Goal: Download file/media

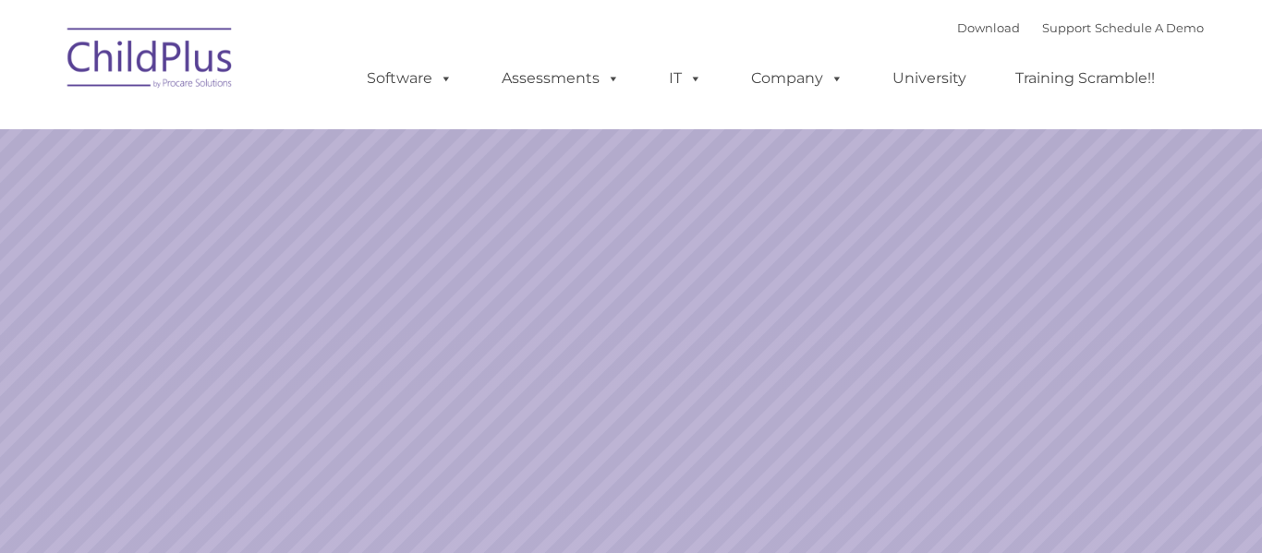
select select "MEDIUM"
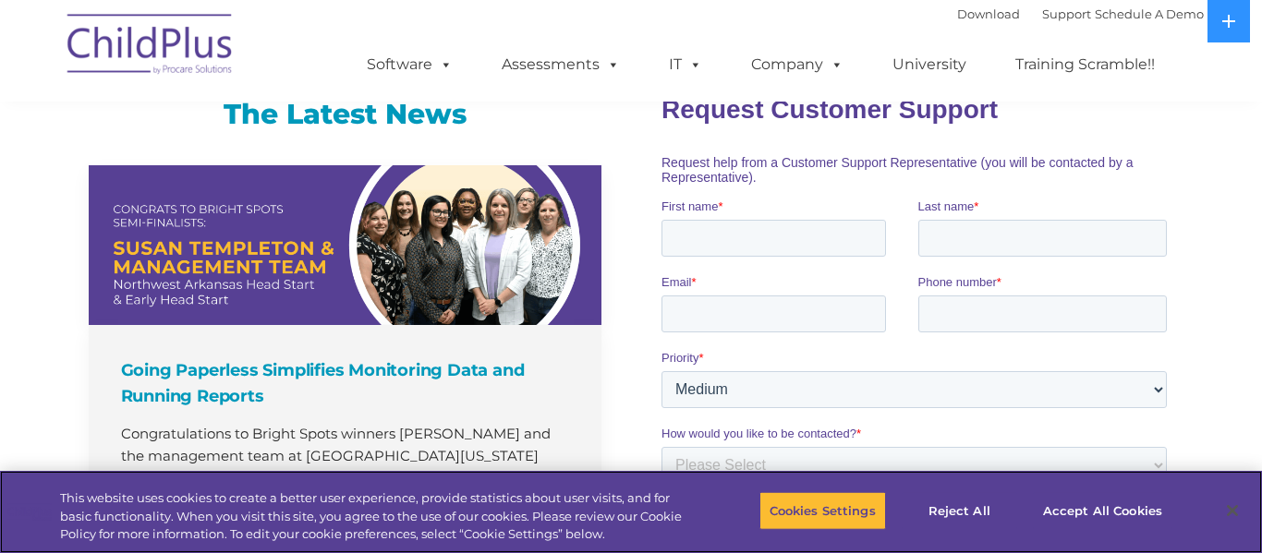
scroll to position [1215, 0]
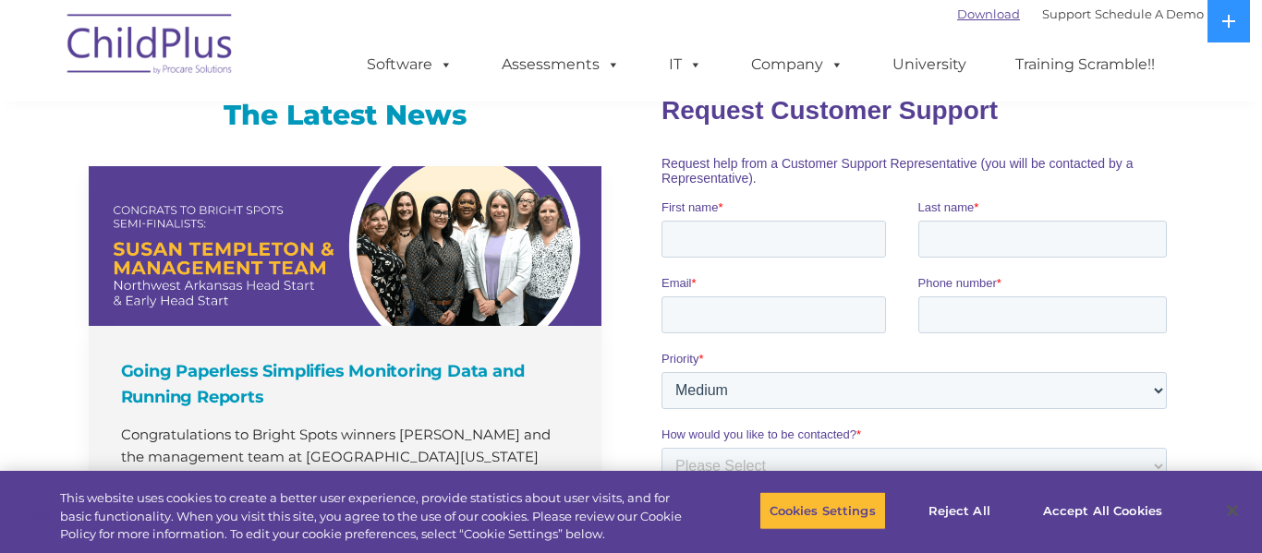
click at [962, 14] on link "Download" at bounding box center [988, 13] width 63 height 15
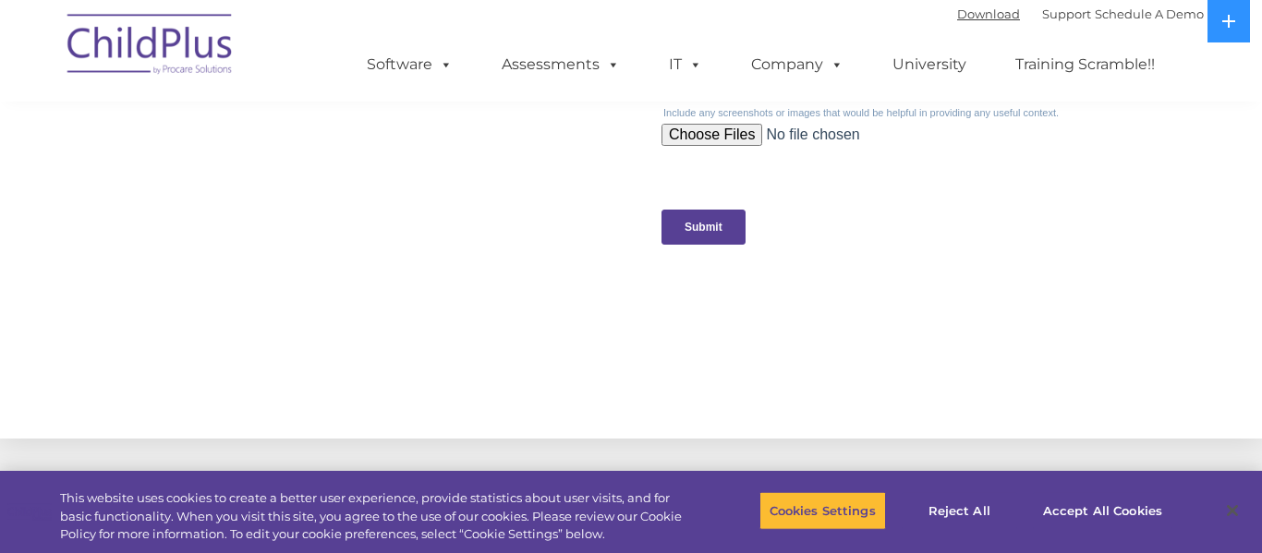
scroll to position [0, 0]
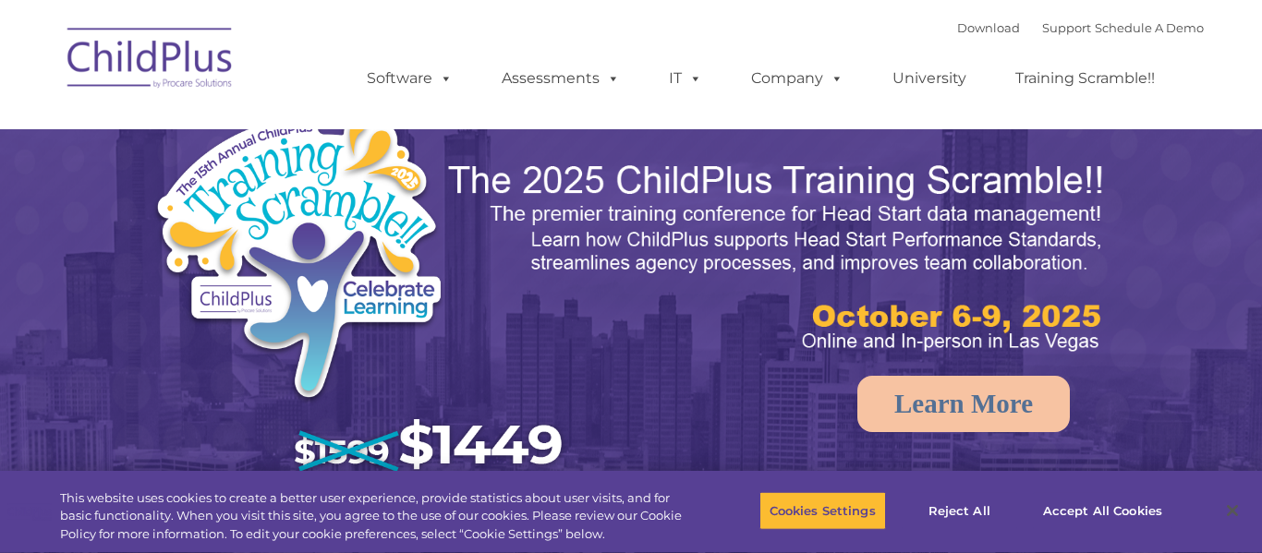
select select "MEDIUM"
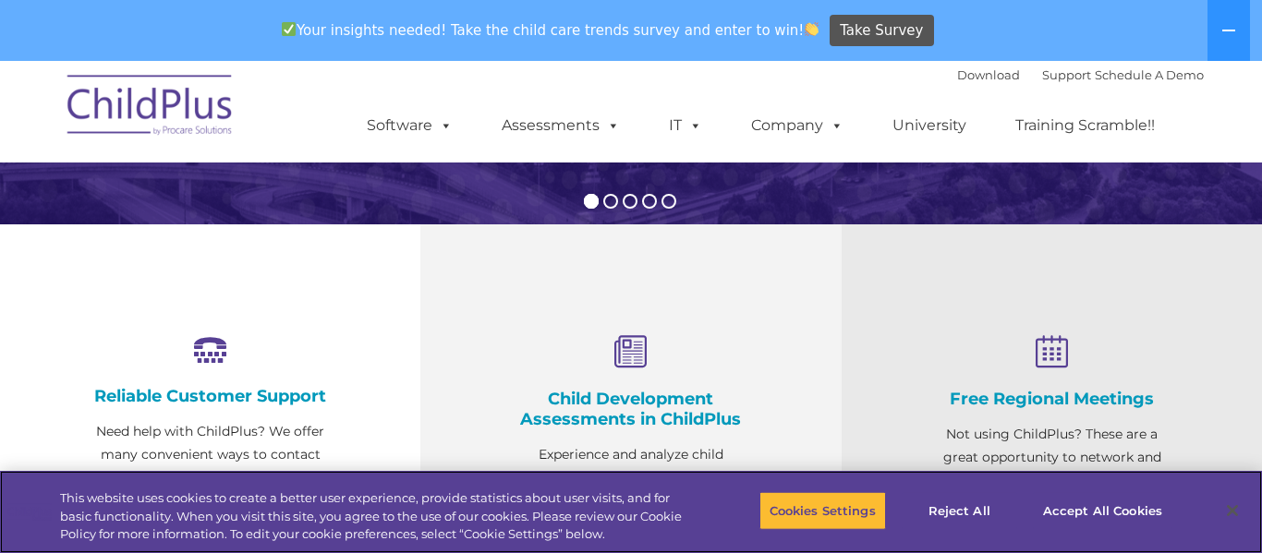
scroll to position [561, 0]
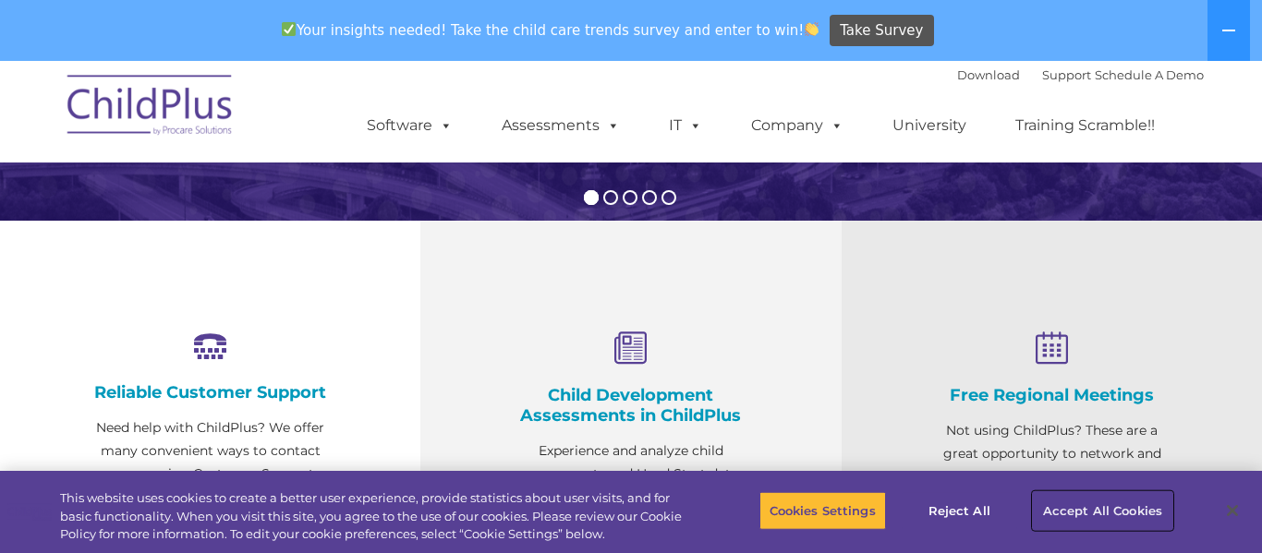
click at [1070, 520] on button "Accept All Cookies" at bounding box center [1102, 510] width 139 height 39
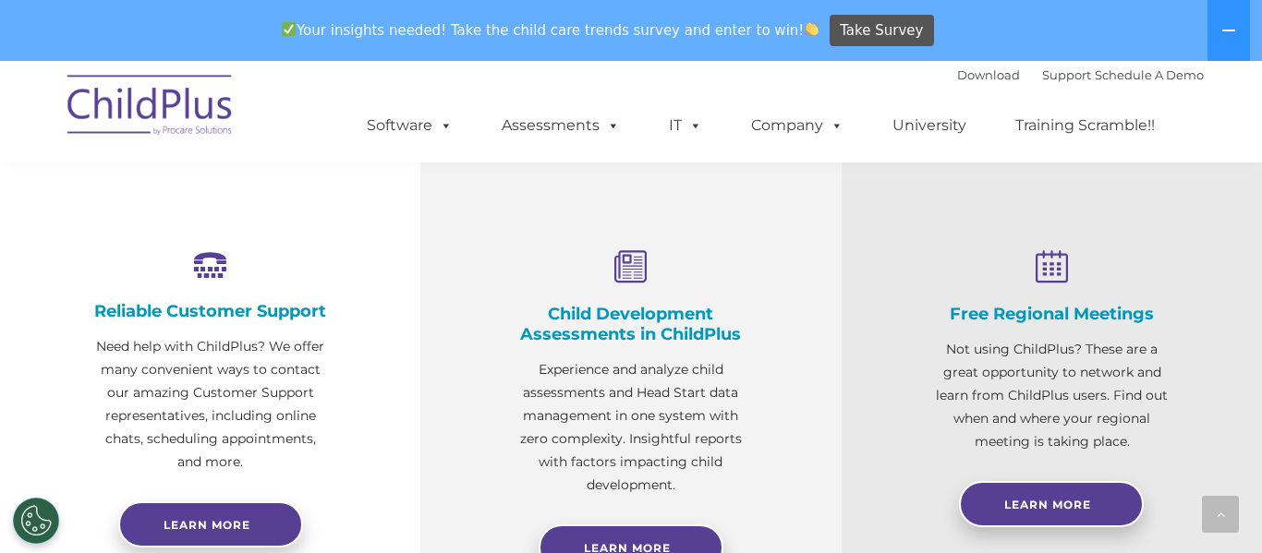
scroll to position [0, 0]
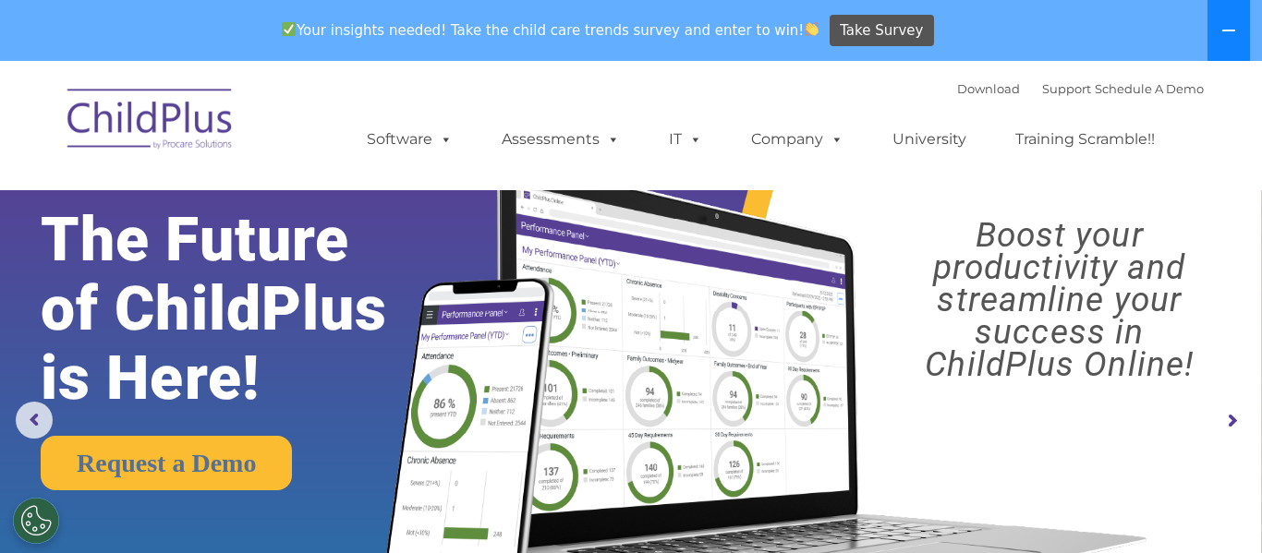
click at [1234, 46] on button at bounding box center [1228, 30] width 42 height 61
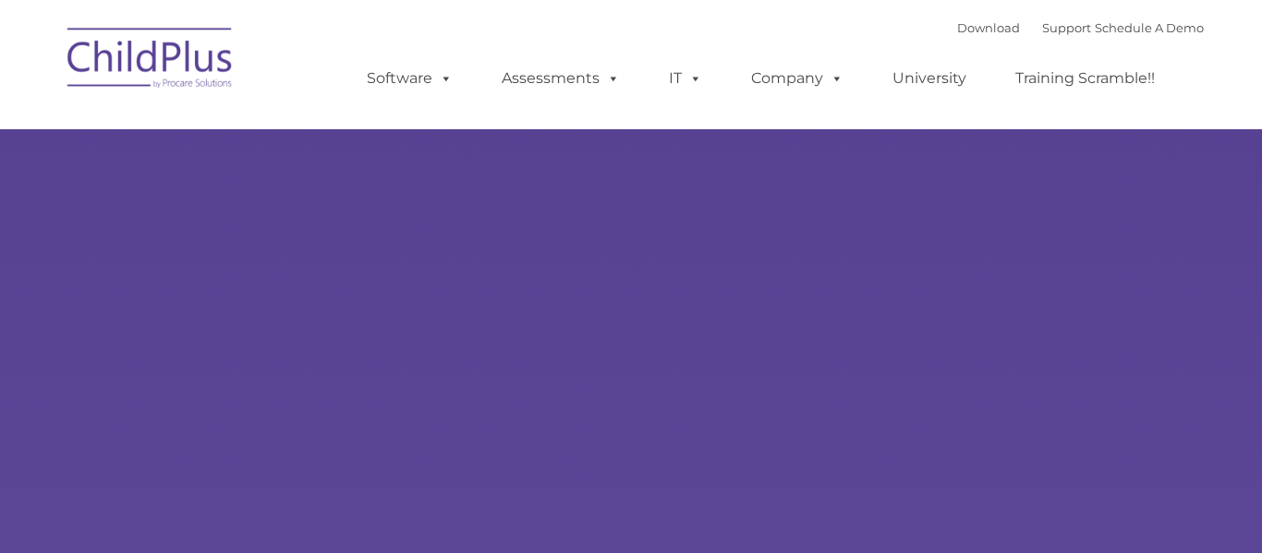
select select "MEDIUM"
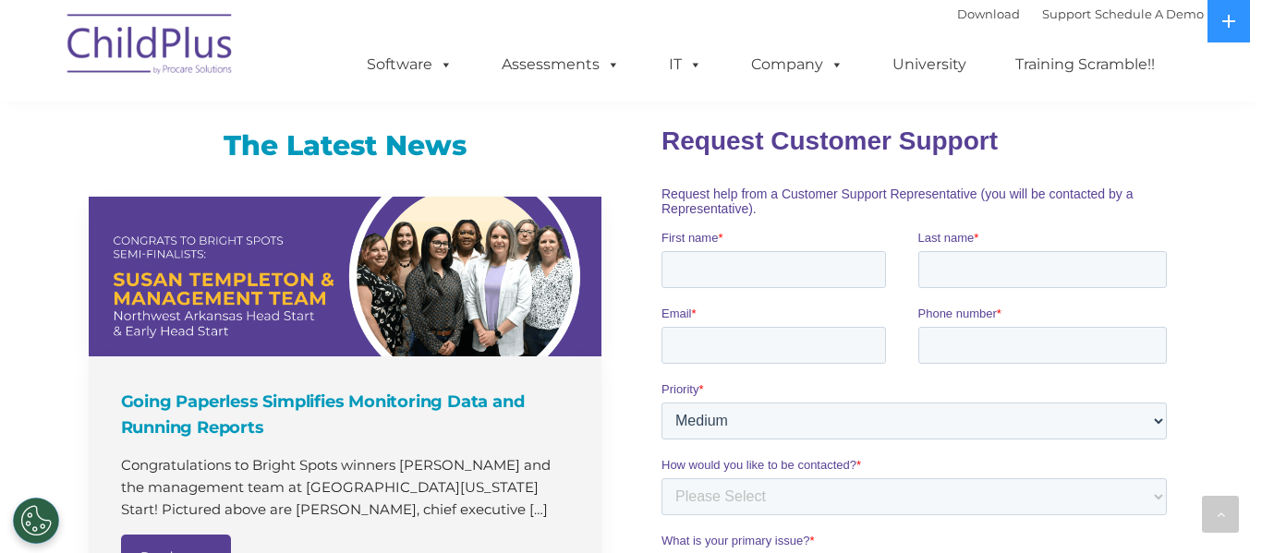
scroll to position [1183, 0]
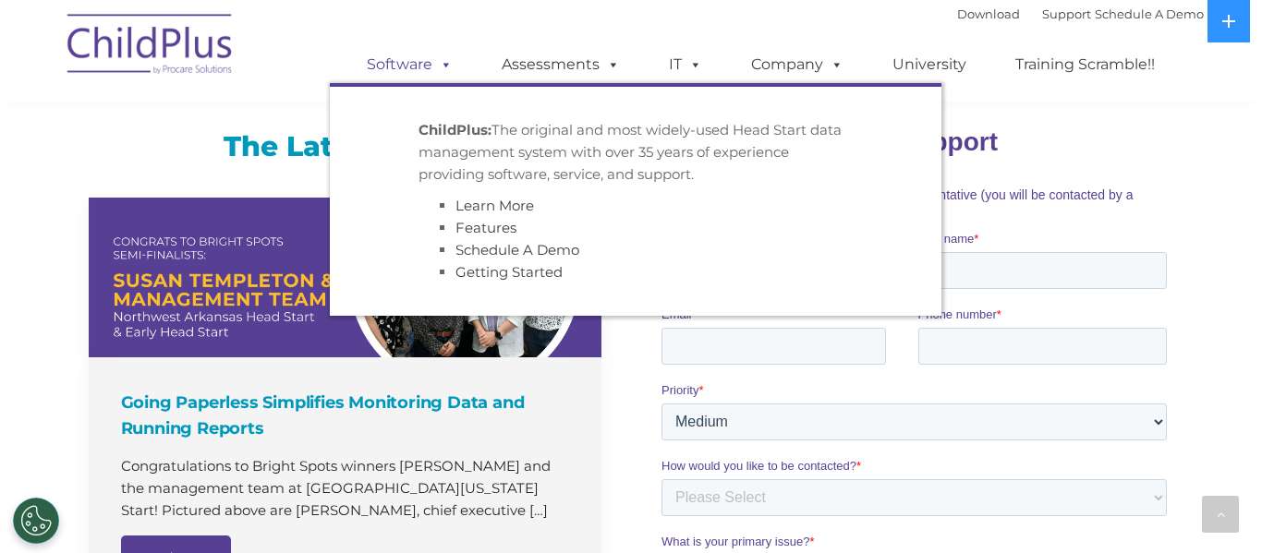
click at [433, 51] on link "Software" at bounding box center [409, 64] width 123 height 37
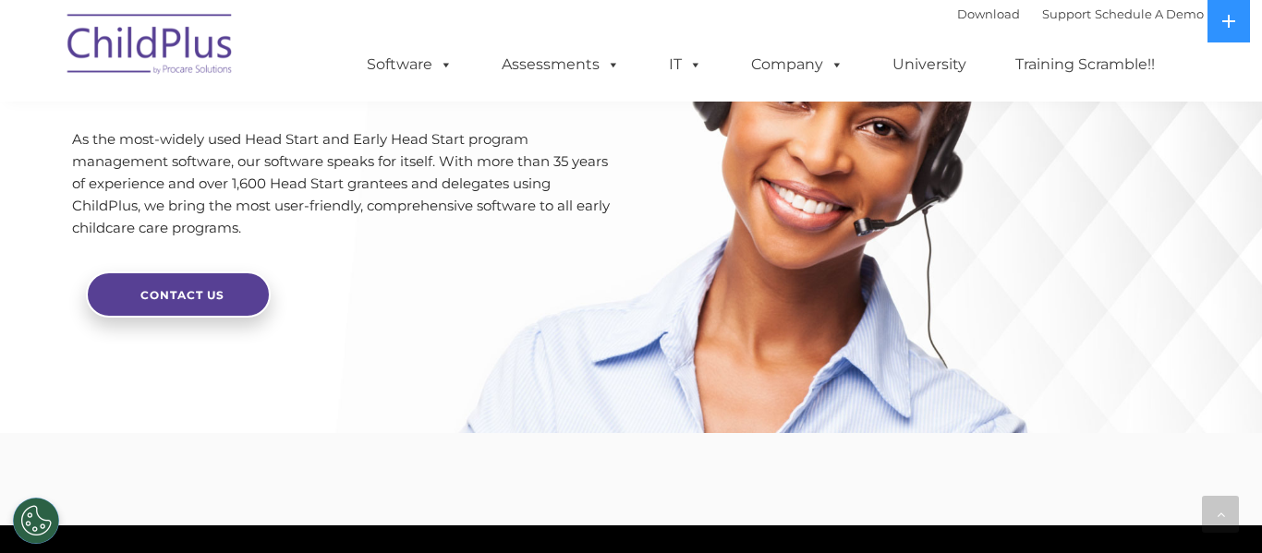
scroll to position [4676, 0]
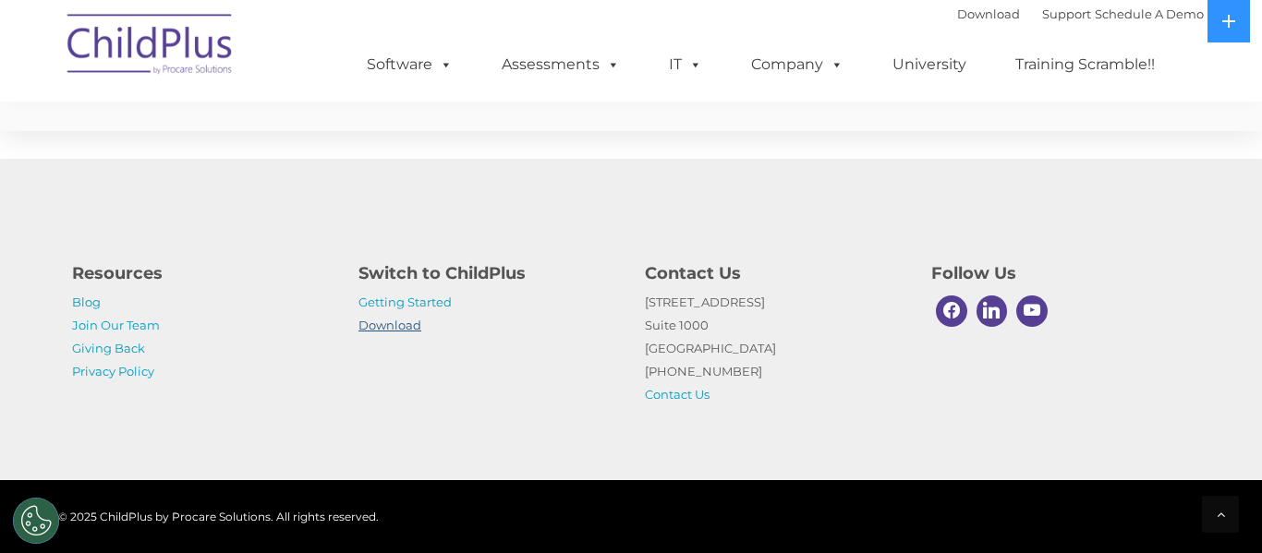
click at [411, 330] on link "Download" at bounding box center [389, 325] width 63 height 15
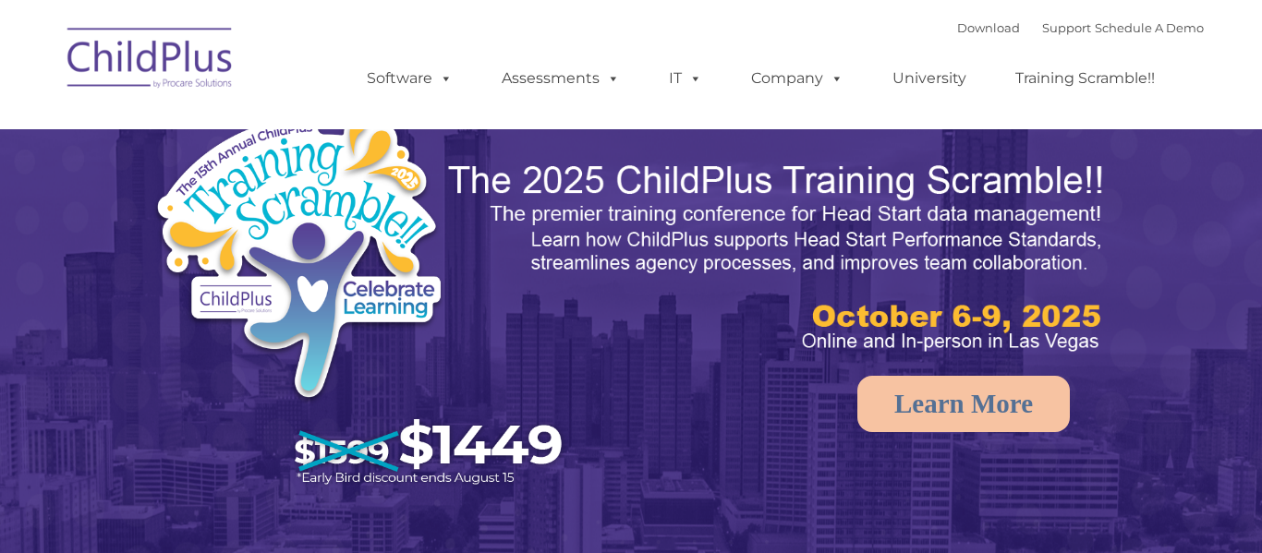
select select "MEDIUM"
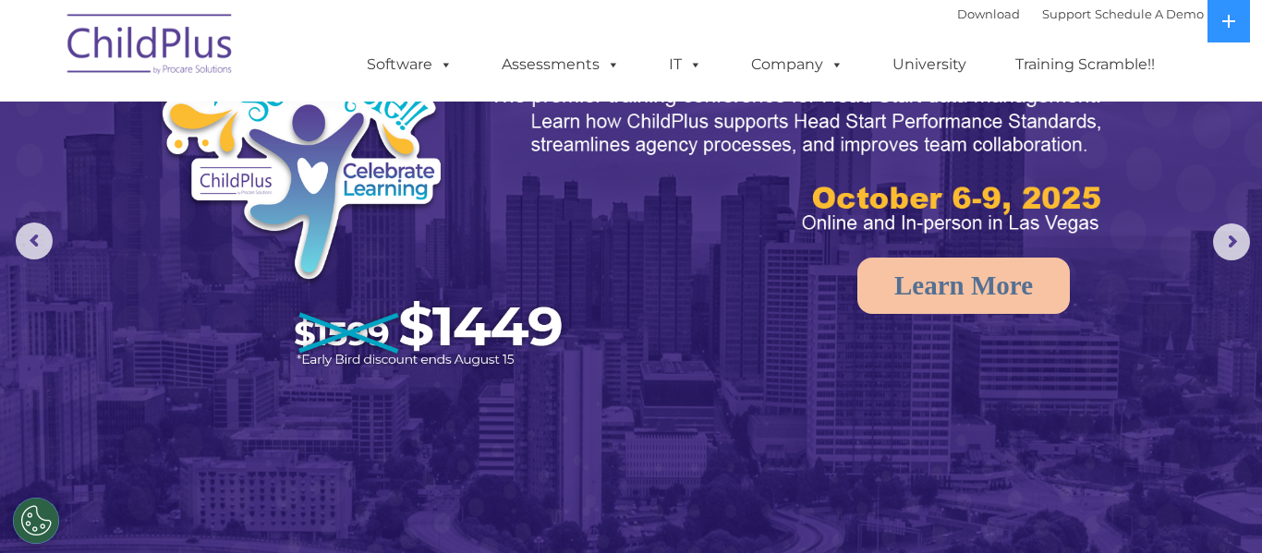
scroll to position [116, 0]
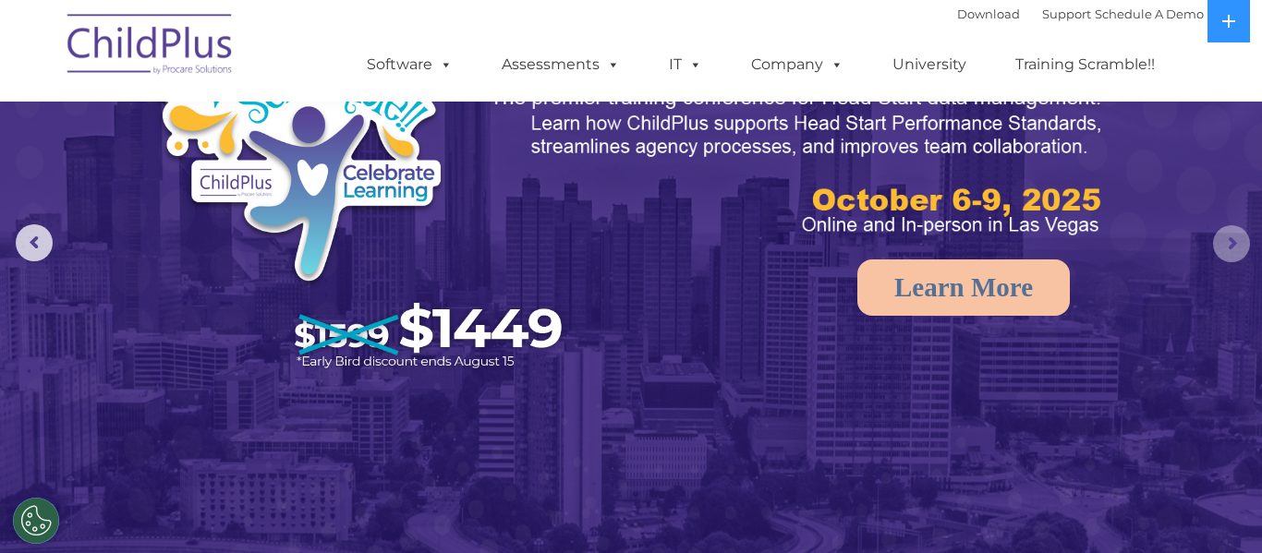
click at [1238, 240] on rs-arrow at bounding box center [1231, 243] width 37 height 37
